Goal: Find specific page/section: Find specific page/section

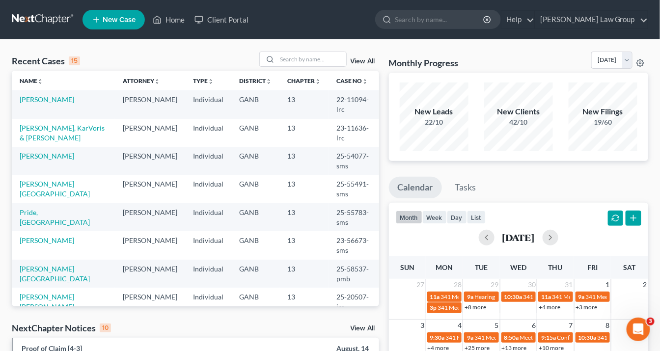
drag, startPoint x: 22, startPoint y: 47, endPoint x: 27, endPoint y: 45, distance: 6.4
drag, startPoint x: 296, startPoint y: 60, endPoint x: 300, endPoint y: 79, distance: 19.6
click at [296, 60] on input "search" at bounding box center [311, 59] width 69 height 14
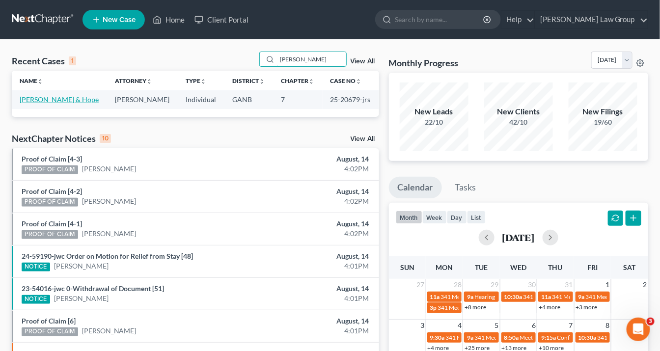
type input "[PERSON_NAME]"
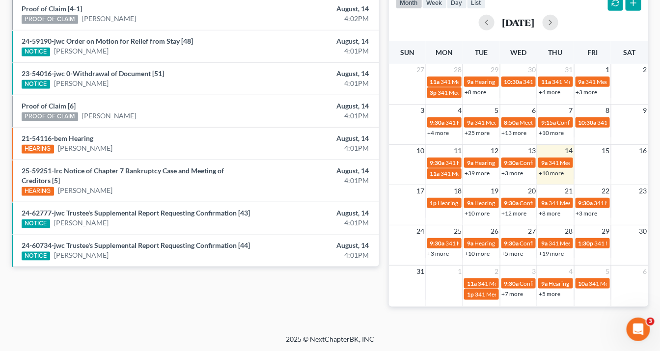
scroll to position [58, 0]
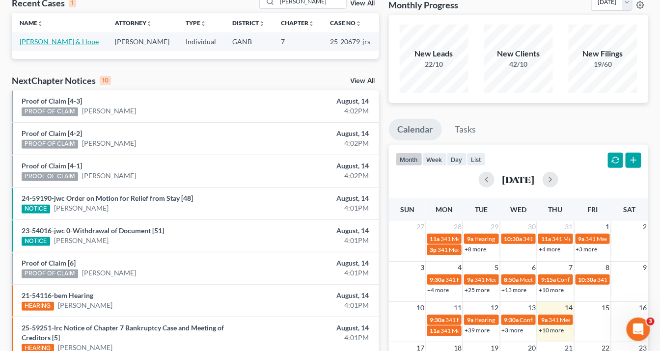
click at [63, 38] on link "[PERSON_NAME] & Hope" at bounding box center [59, 41] width 79 height 8
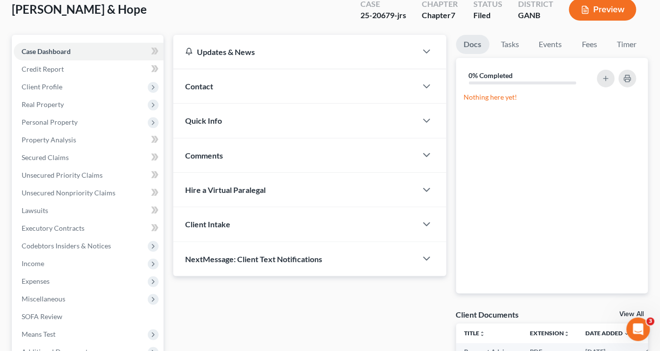
scroll to position [243, 0]
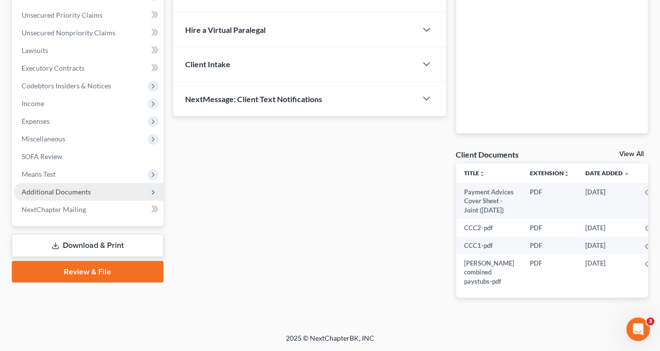
click at [67, 188] on span "Additional Documents" at bounding box center [56, 192] width 69 height 8
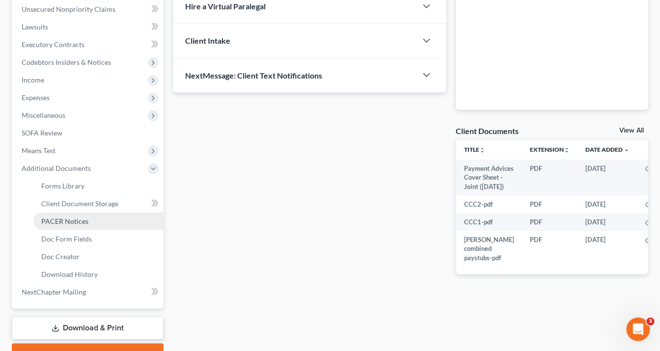
click at [68, 221] on span "PACER Notices" at bounding box center [64, 221] width 47 height 8
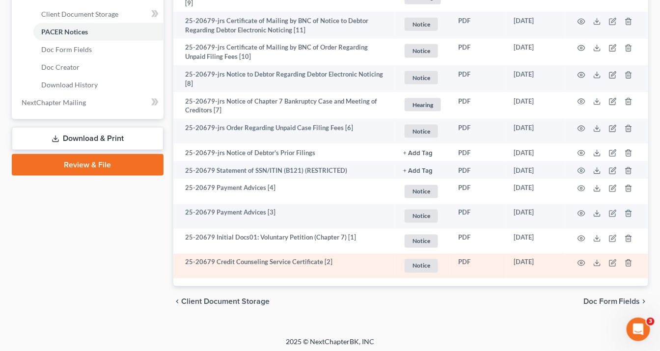
scroll to position [433, 0]
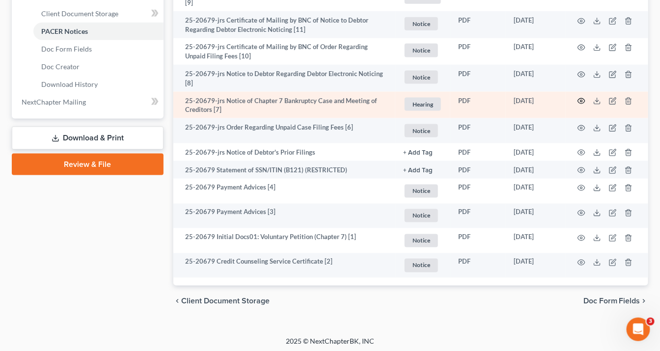
click at [581, 100] on circle "button" at bounding box center [581, 101] width 2 height 2
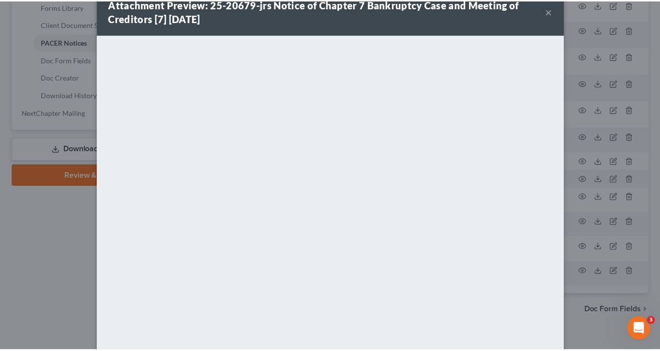
scroll to position [0, 0]
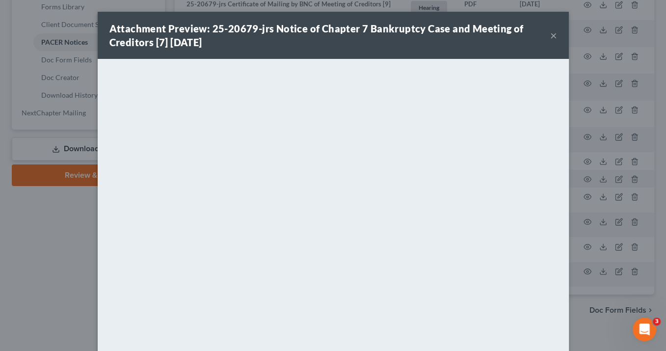
click at [550, 34] on button "×" at bounding box center [553, 35] width 7 height 12
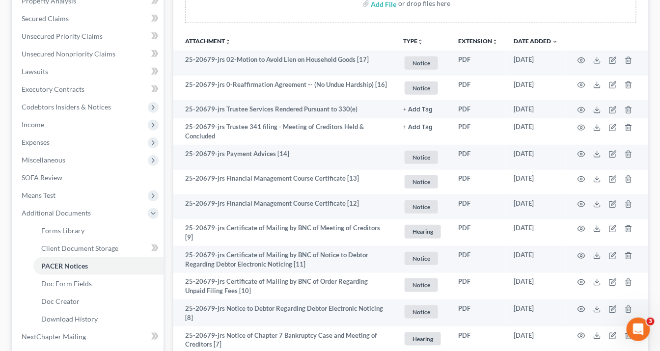
scroll to position [147, 0]
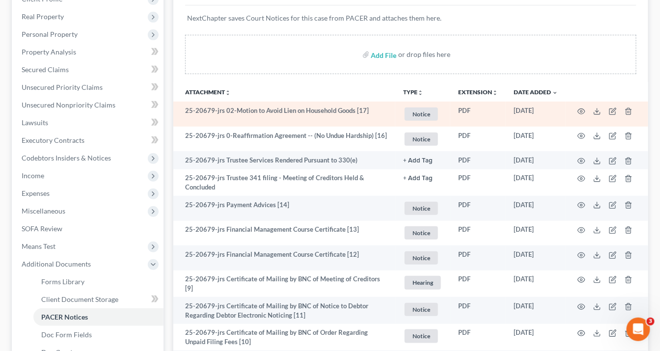
click at [275, 109] on td "25-20679-jrs 02-Motion to Avoid Lien on Household Goods [17]" at bounding box center [284, 114] width 222 height 25
click at [583, 108] on icon "button" at bounding box center [581, 112] width 8 height 8
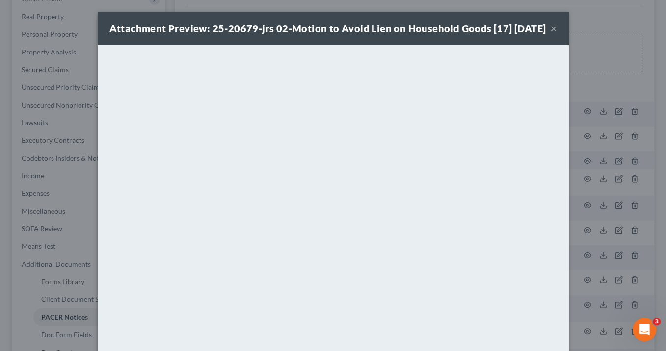
click at [551, 34] on button "×" at bounding box center [553, 29] width 7 height 12
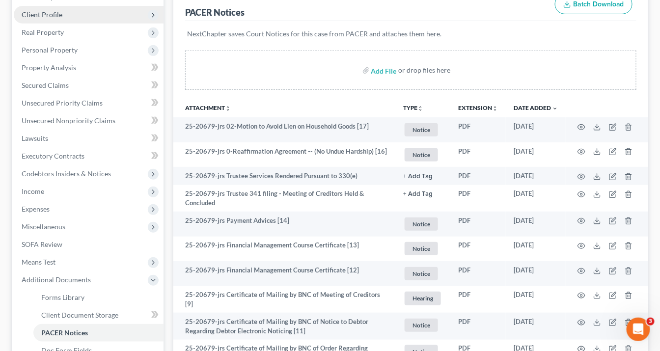
scroll to position [108, 0]
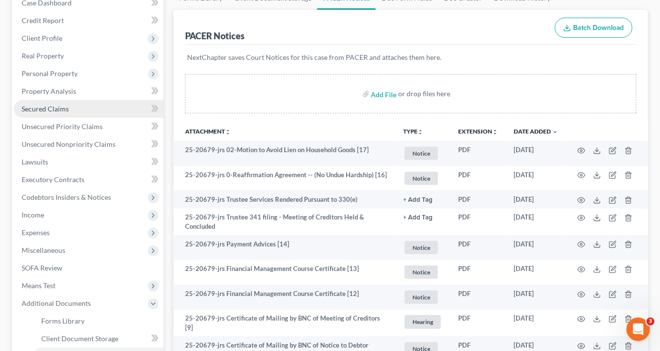
click at [53, 107] on span "Secured Claims" at bounding box center [45, 109] width 47 height 8
